Goal: Navigation & Orientation: Find specific page/section

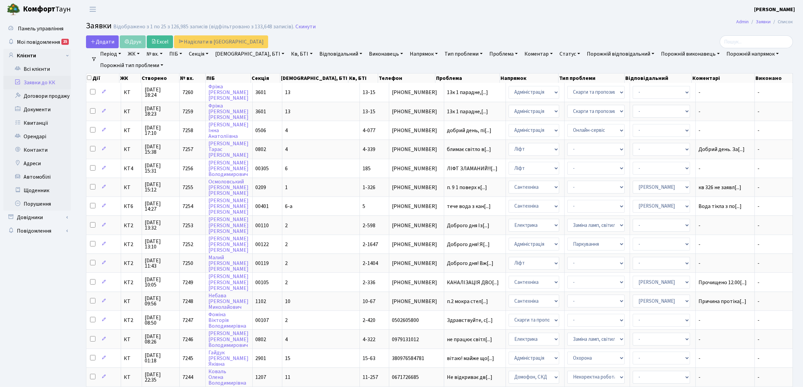
select select "25"
click at [63, 90] on link "Договори продажу" at bounding box center [36, 95] width 67 height 13
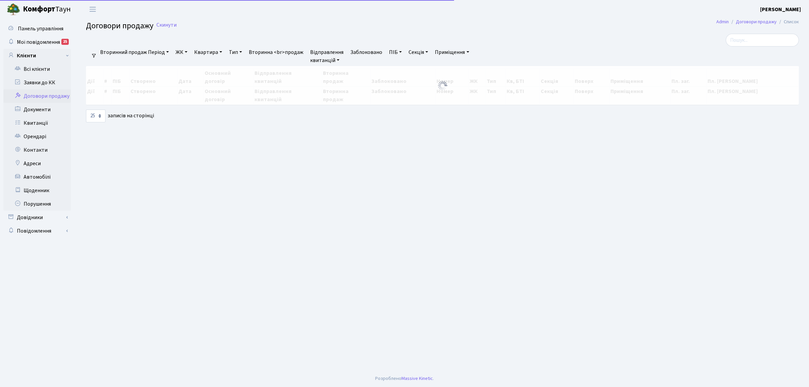
select select "25"
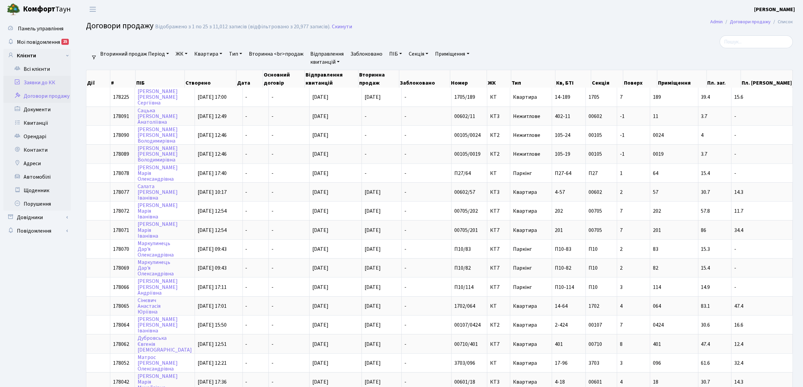
click at [53, 83] on link "Заявки до КК" at bounding box center [36, 82] width 67 height 13
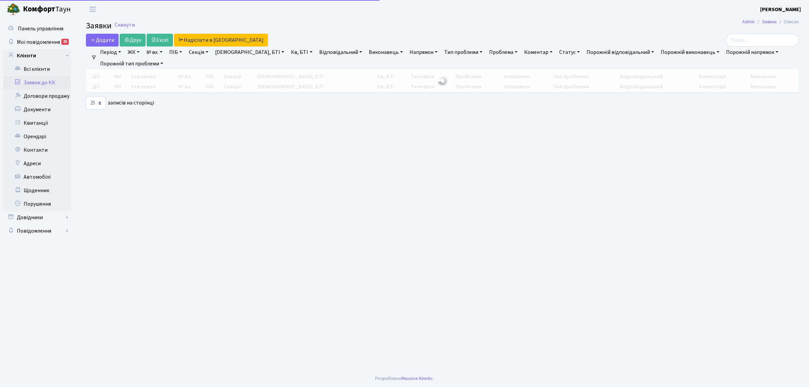
select select "25"
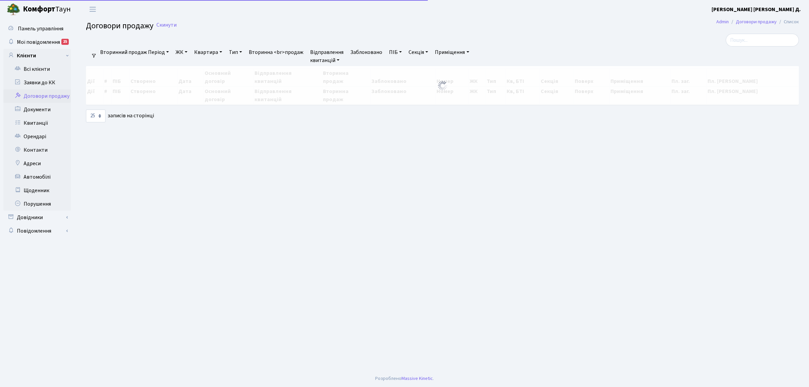
select select "25"
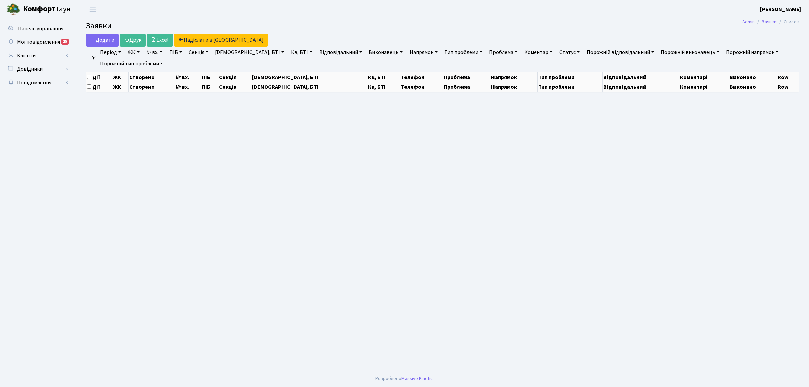
select select "25"
